Goal: Task Accomplishment & Management: Use online tool/utility

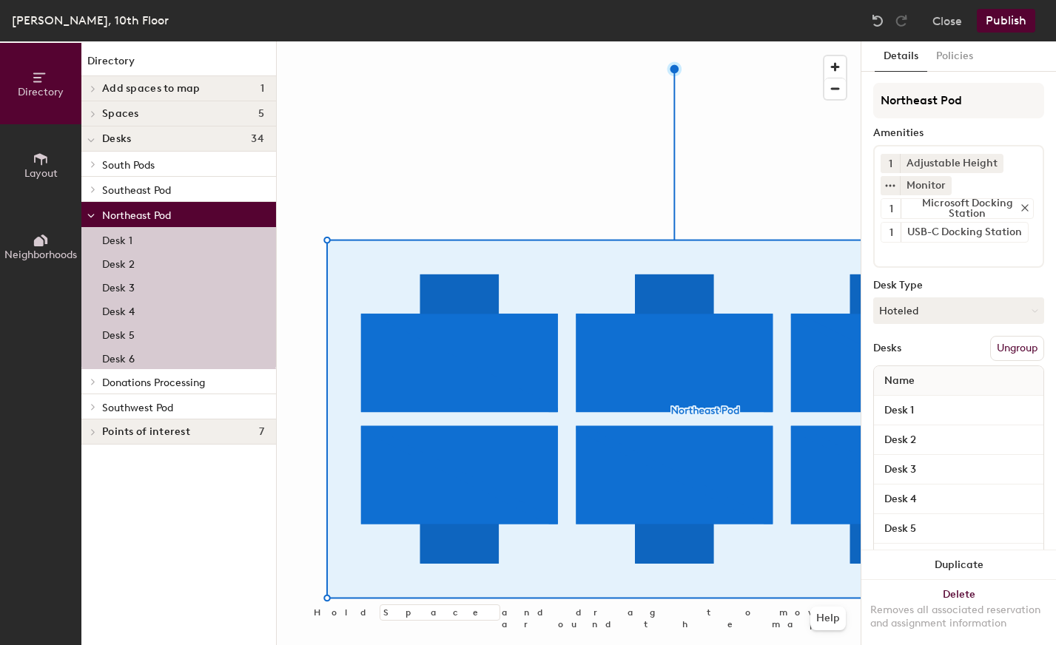
click at [1020, 204] on icon at bounding box center [1025, 208] width 10 height 10
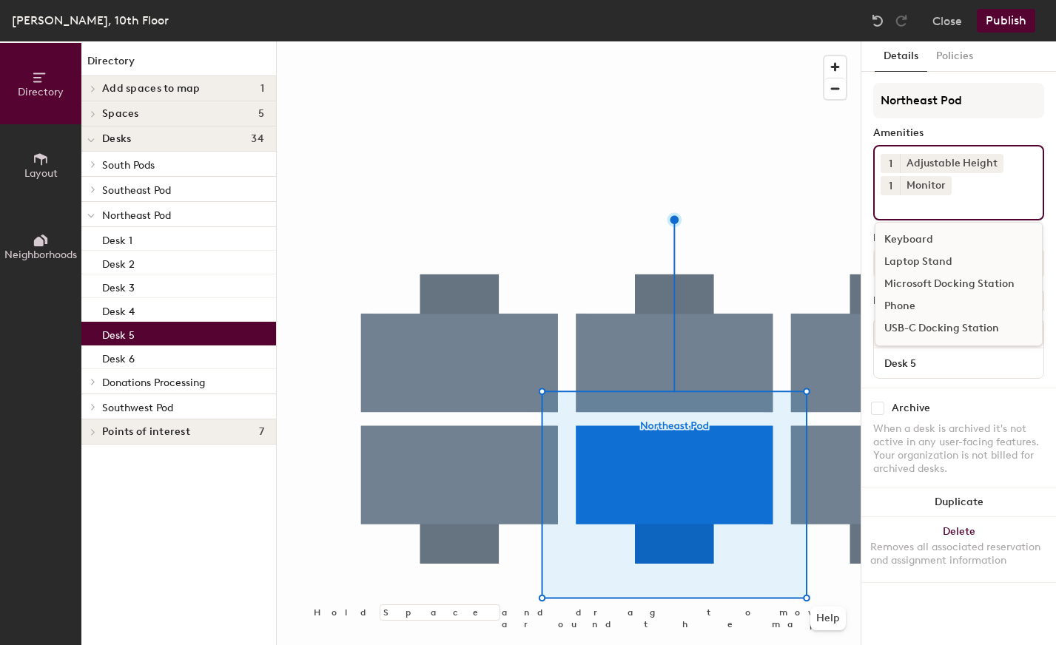
click at [900, 205] on input at bounding box center [947, 204] width 133 height 18
click at [904, 326] on div "USB-C Docking Station" at bounding box center [959, 329] width 167 height 22
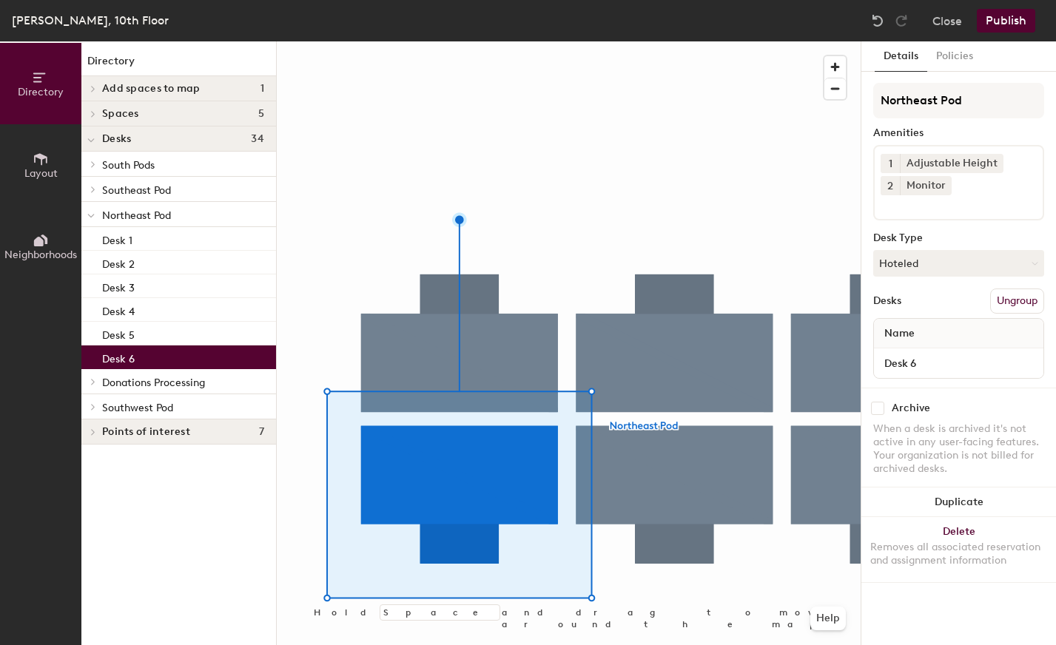
click at [927, 213] on div "1 Adjustable Height 2 Monitor" at bounding box center [958, 183] width 171 height 76
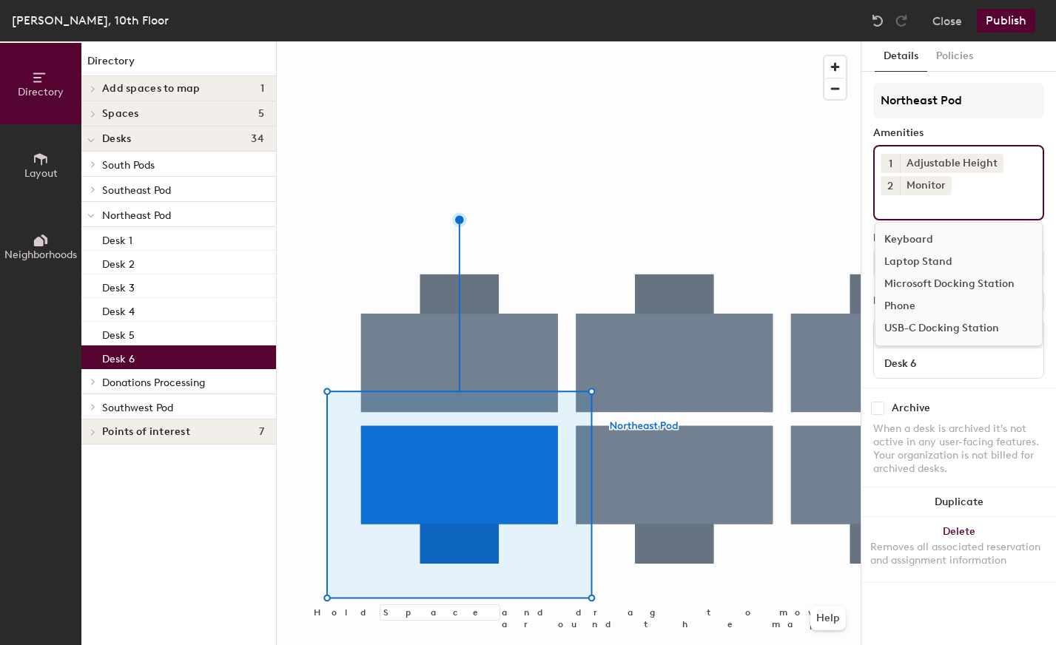
click at [929, 285] on div "Microsoft Docking Station" at bounding box center [959, 284] width 167 height 22
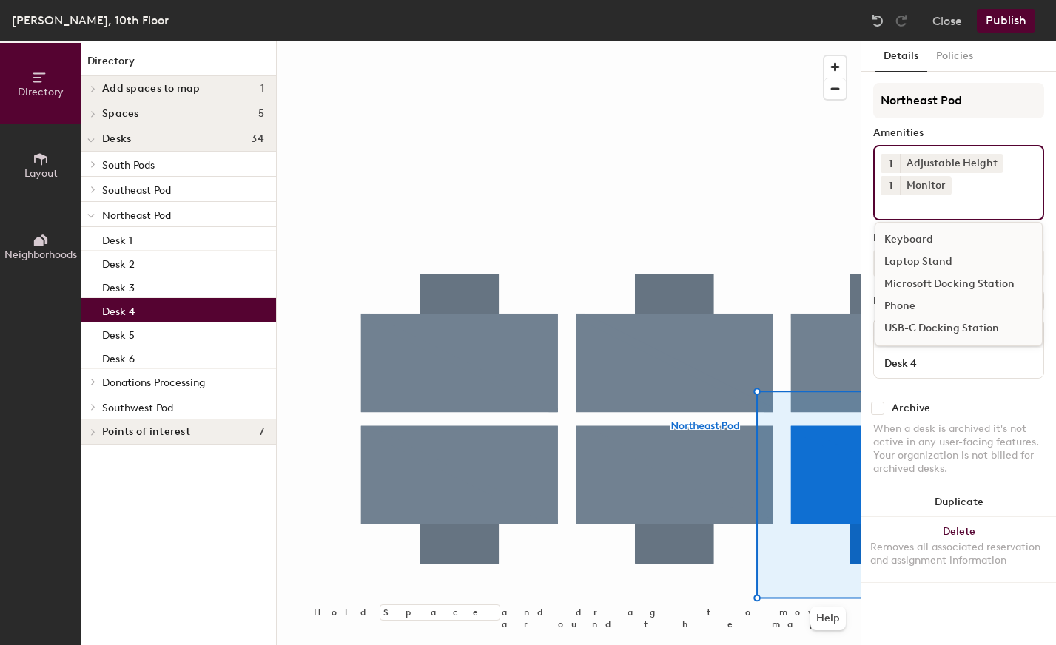
click at [895, 204] on input at bounding box center [947, 204] width 133 height 18
click at [924, 281] on div "Microsoft Docking Station" at bounding box center [959, 284] width 167 height 22
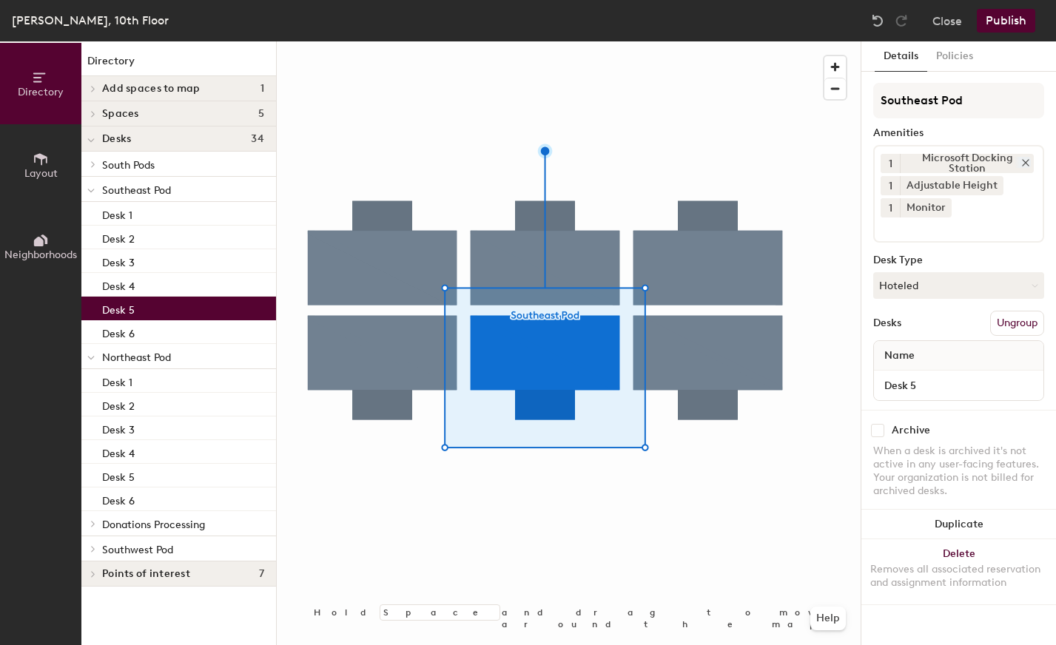
click at [1025, 162] on icon at bounding box center [1026, 163] width 6 height 6
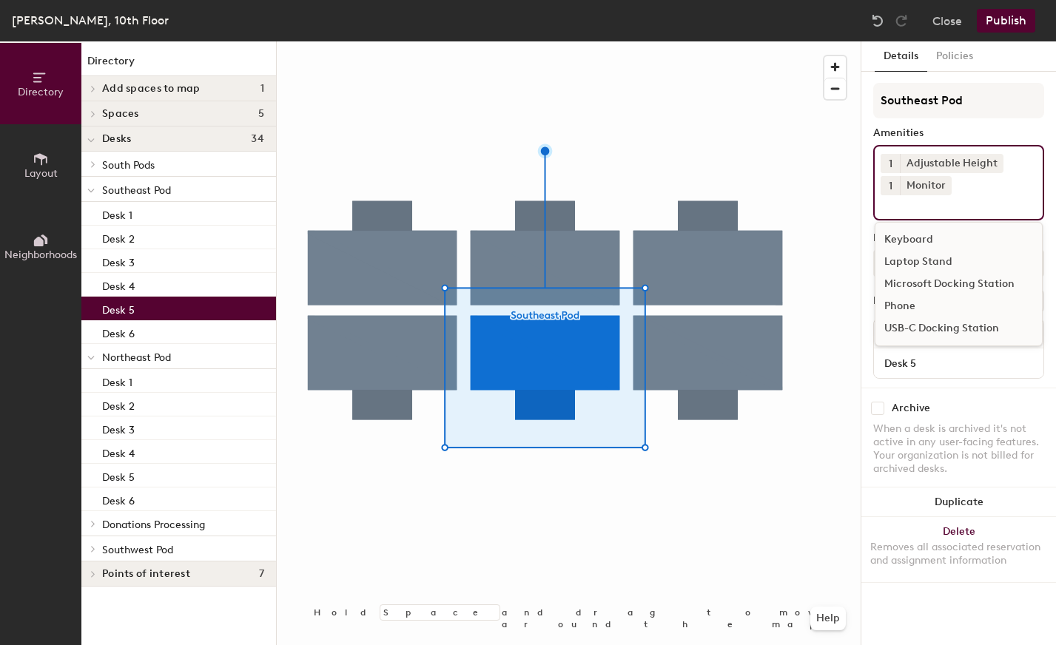
click at [979, 212] on input at bounding box center [947, 204] width 133 height 18
click at [939, 329] on div "USB-C Docking Station" at bounding box center [959, 329] width 167 height 22
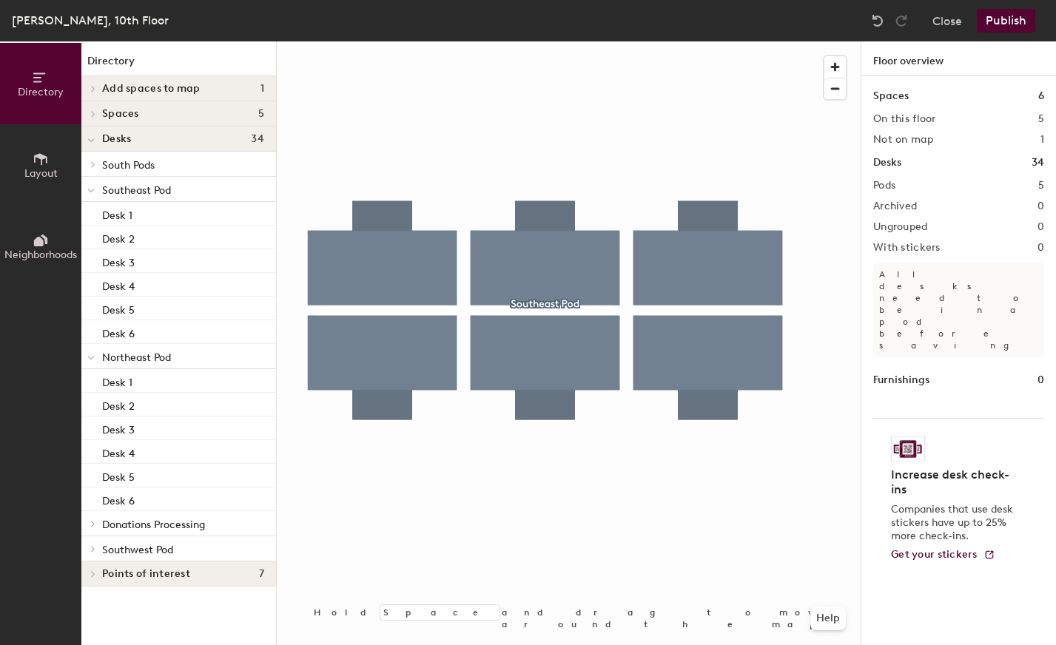
click at [1004, 19] on button "Publish" at bounding box center [1006, 21] width 58 height 24
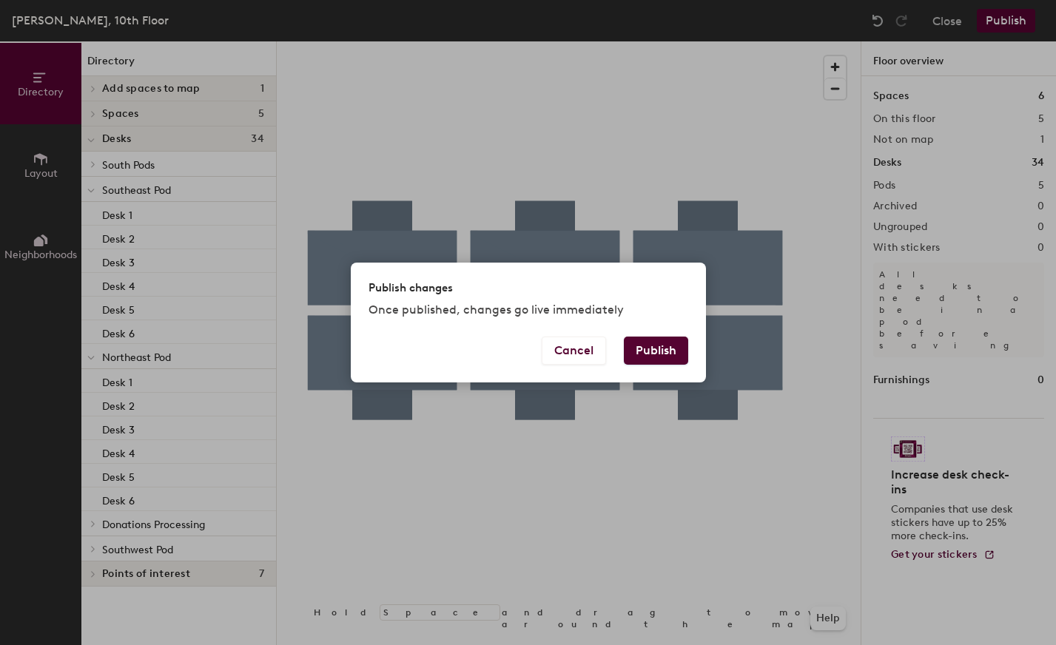
click at [648, 350] on button "Publish" at bounding box center [656, 351] width 64 height 28
